Goal: Navigation & Orientation: Find specific page/section

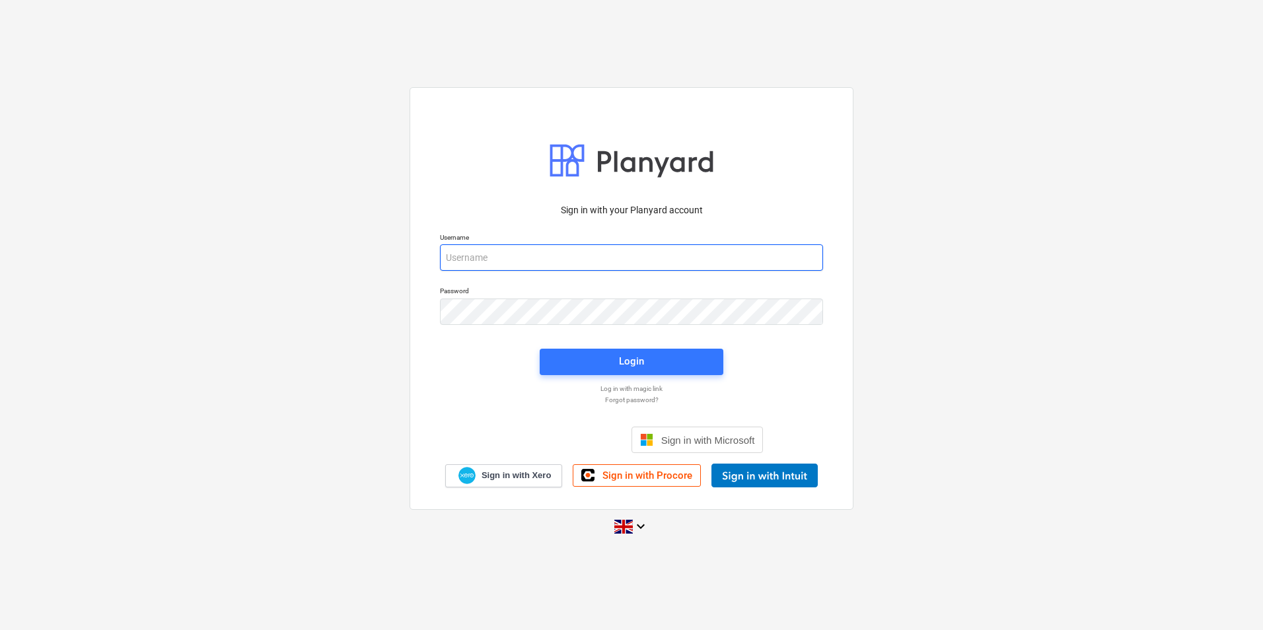
type input "[PERSON_NAME][EMAIL_ADDRESS][PERSON_NAME][DOMAIN_NAME]"
click at [616, 375] on div "Login" at bounding box center [631, 362] width 199 height 42
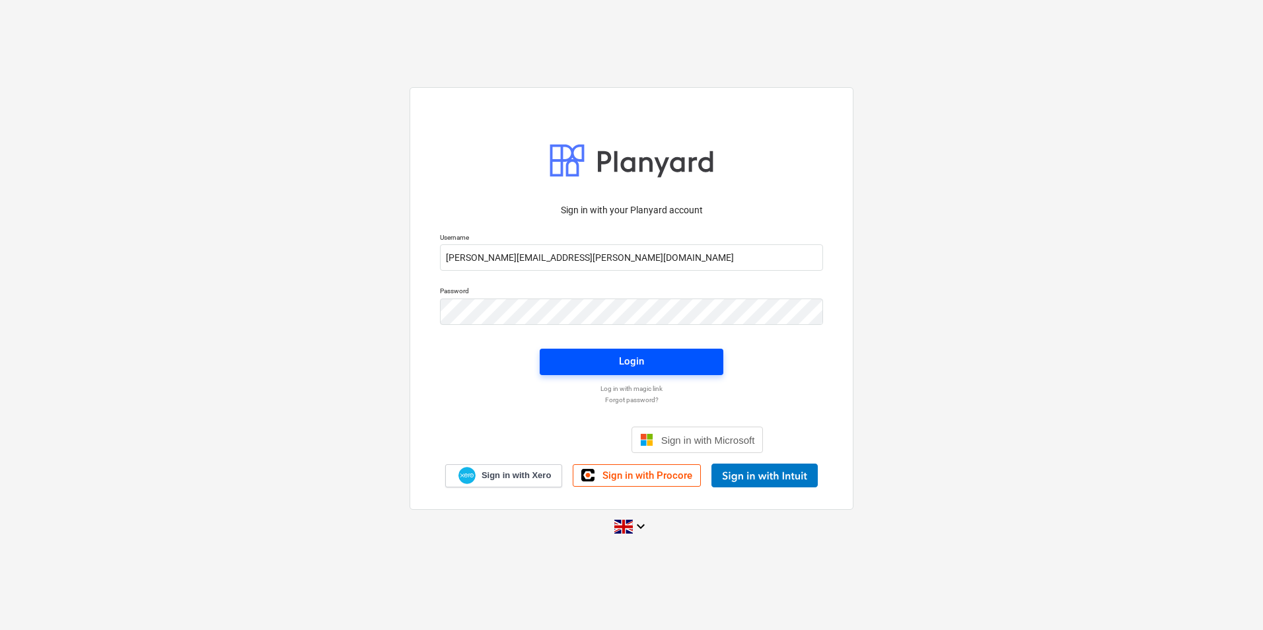
click at [619, 365] on div "Login" at bounding box center [631, 361] width 25 height 17
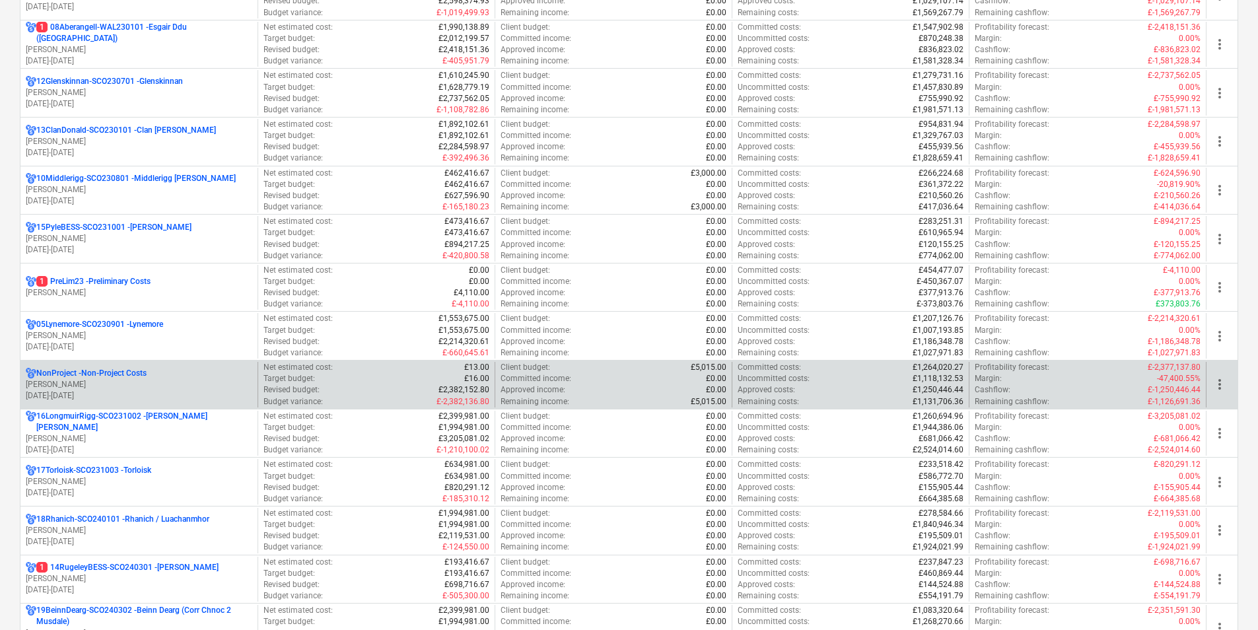
scroll to position [726, 0]
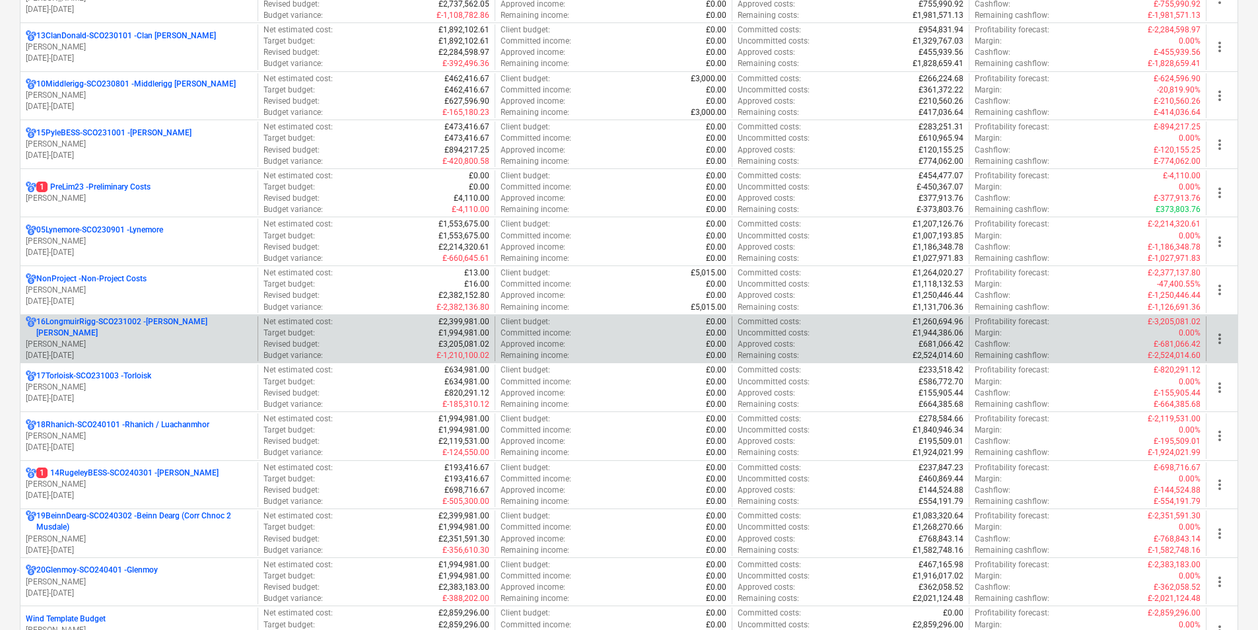
click at [145, 319] on div "16LongmuirRigg-SCO231002 - [PERSON_NAME] [PERSON_NAME] [PERSON_NAME] [DATE] - […" at bounding box center [138, 339] width 237 height 46
click at [146, 323] on p "16LongmuirRigg-SCO231002 - [PERSON_NAME] [PERSON_NAME]" at bounding box center [144, 327] width 216 height 22
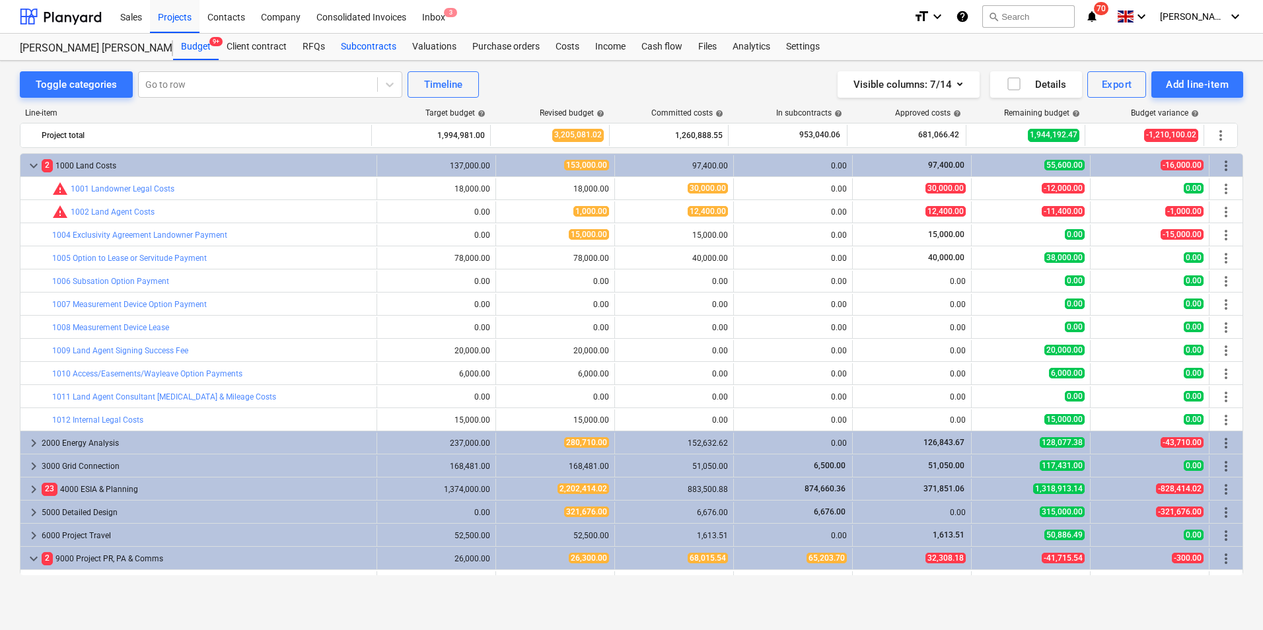
click at [347, 40] on div "Subcontracts" at bounding box center [368, 47] width 71 height 26
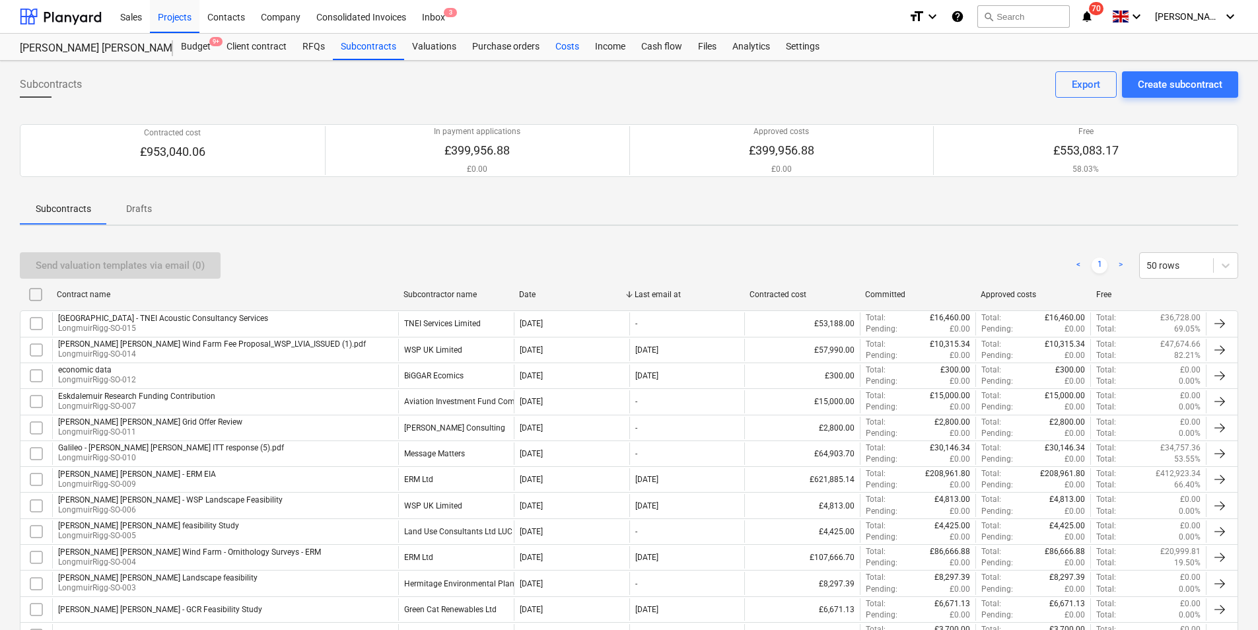
click at [553, 46] on div "Costs" at bounding box center [567, 47] width 40 height 26
